Goal: Task Accomplishment & Management: Manage account settings

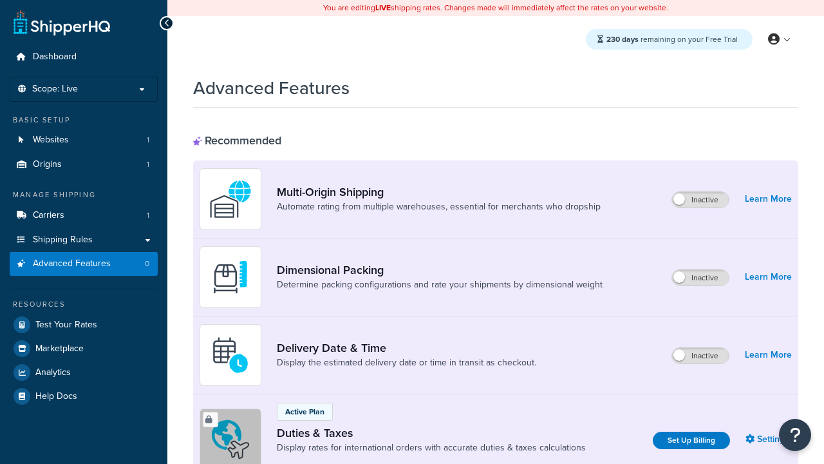
scroll to position [417, 0]
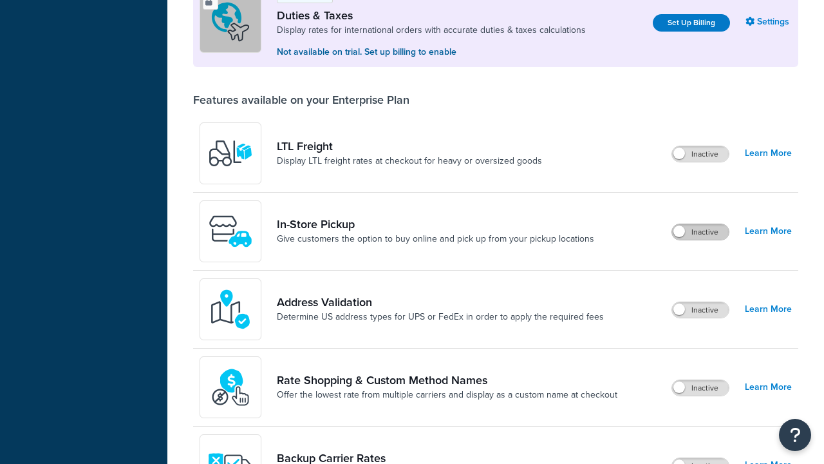
click at [701, 232] on label "Inactive" at bounding box center [700, 231] width 57 height 15
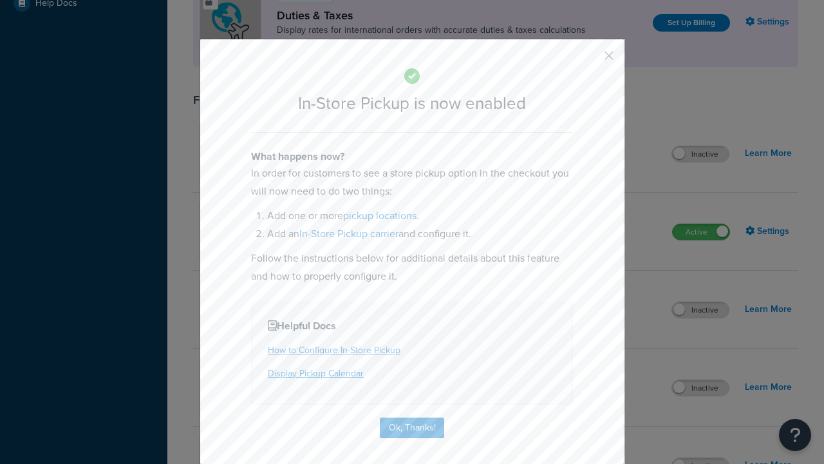
click at [590, 60] on button "button" at bounding box center [590, 60] width 3 height 3
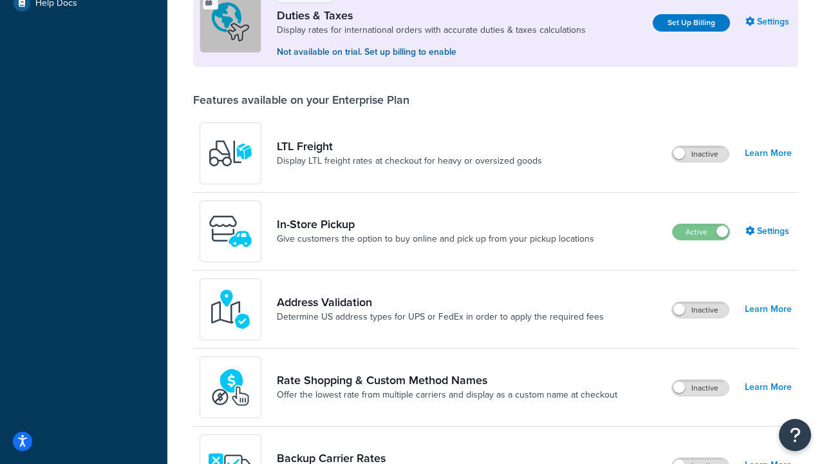
scroll to position [393, 0]
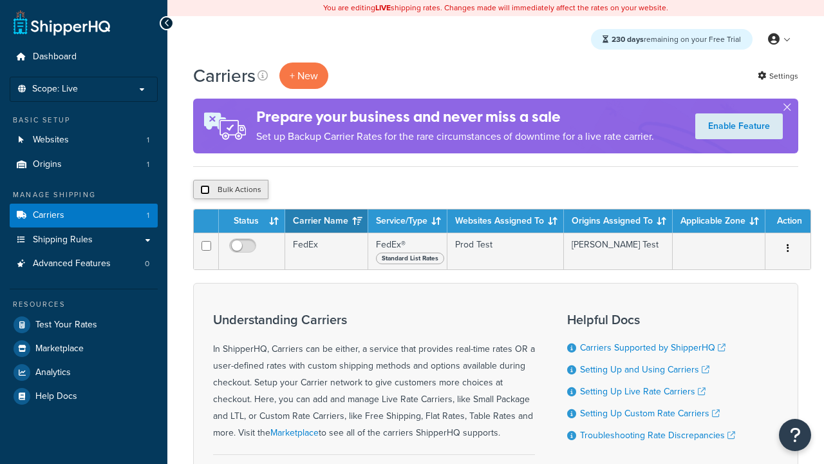
click at [205, 190] on input "checkbox" at bounding box center [205, 190] width 10 height 10
checkbox input "true"
click at [0, 0] on button "Delete" at bounding box center [0, 0] width 0 height 0
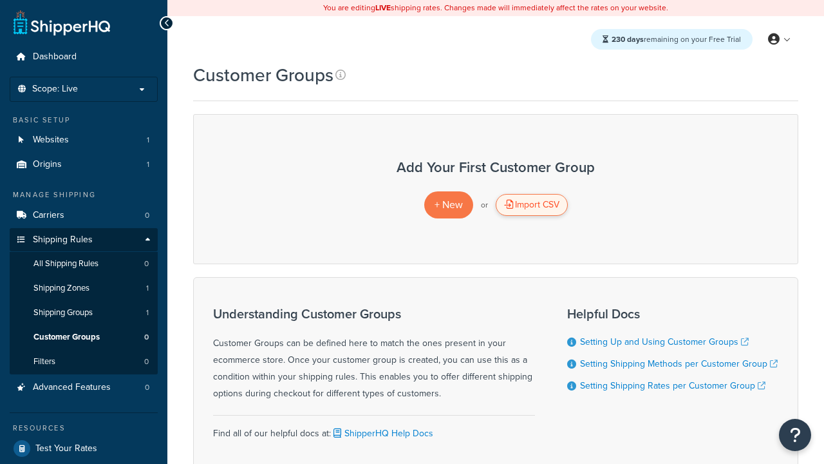
click at [531, 205] on div "Import CSV" at bounding box center [532, 205] width 72 height 22
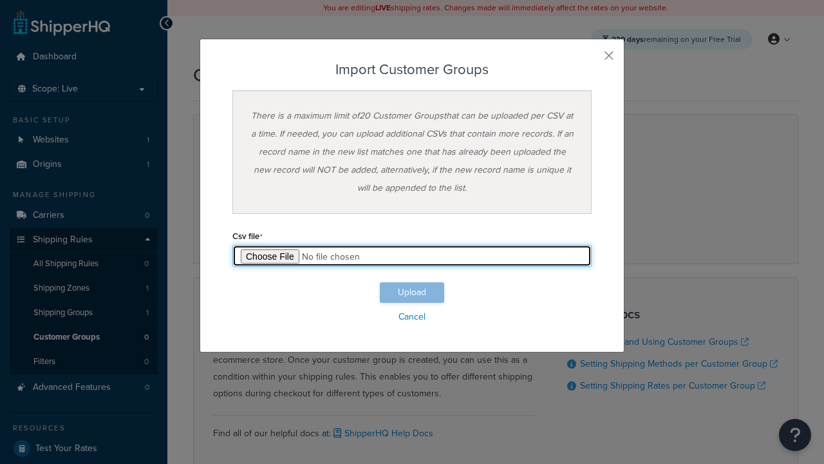
click at [412, 256] on input "file" at bounding box center [412, 256] width 359 height 22
type input "C:\fakepath\importCustomerGroupsSuccess.csv"
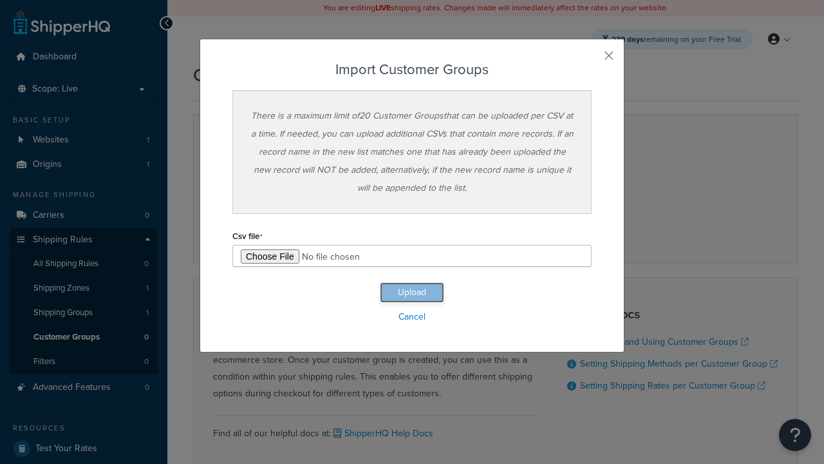
click at [412, 292] on button "Upload" at bounding box center [412, 292] width 64 height 21
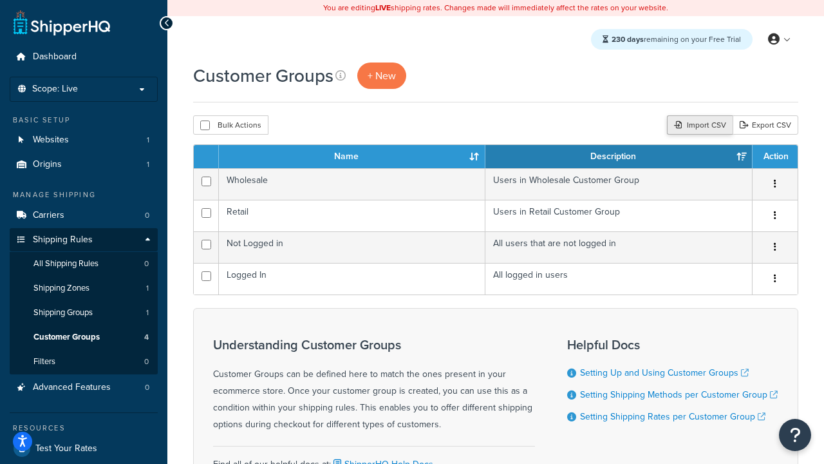
click at [698, 126] on div "Import CSV" at bounding box center [700, 124] width 66 height 19
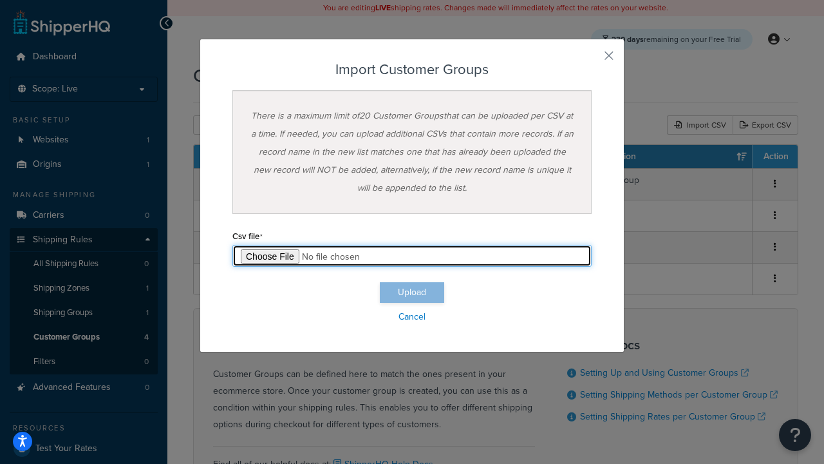
click at [412, 256] on input "file" at bounding box center [412, 256] width 359 height 22
type input "C:\fakepath\importCustomerGroupsFailure.csv"
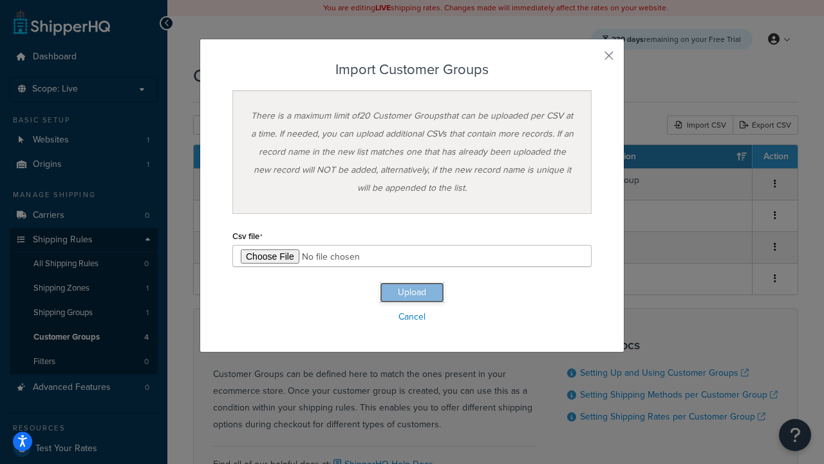
click at [412, 292] on button "Upload" at bounding box center [412, 292] width 64 height 21
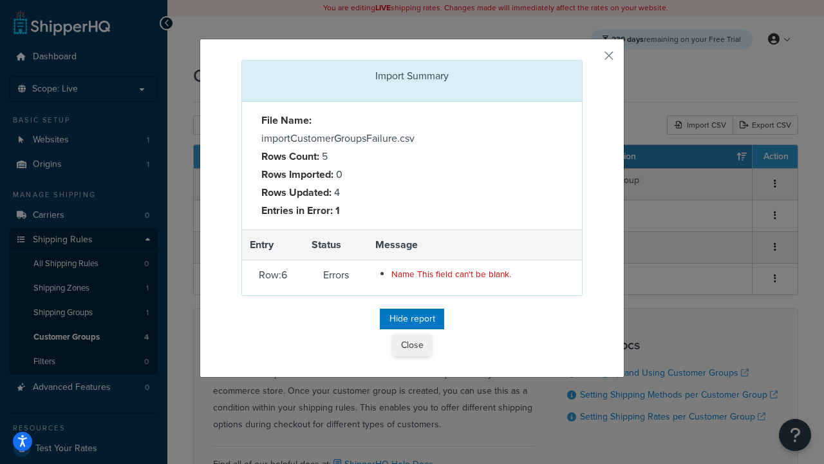
click at [412, 348] on button "Close" at bounding box center [412, 345] width 39 height 22
